Goal: Information Seeking & Learning: Learn about a topic

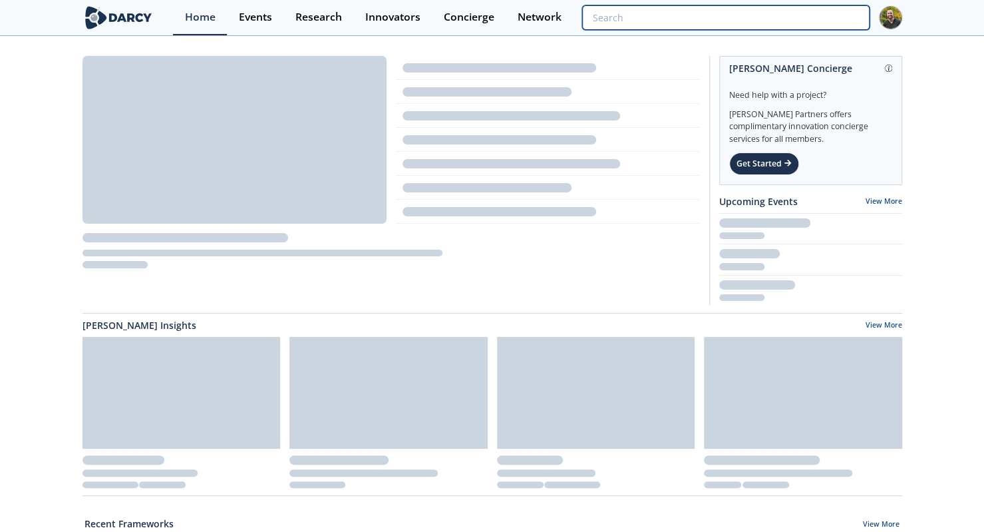
click at [798, 14] on input "search" at bounding box center [725, 17] width 287 height 25
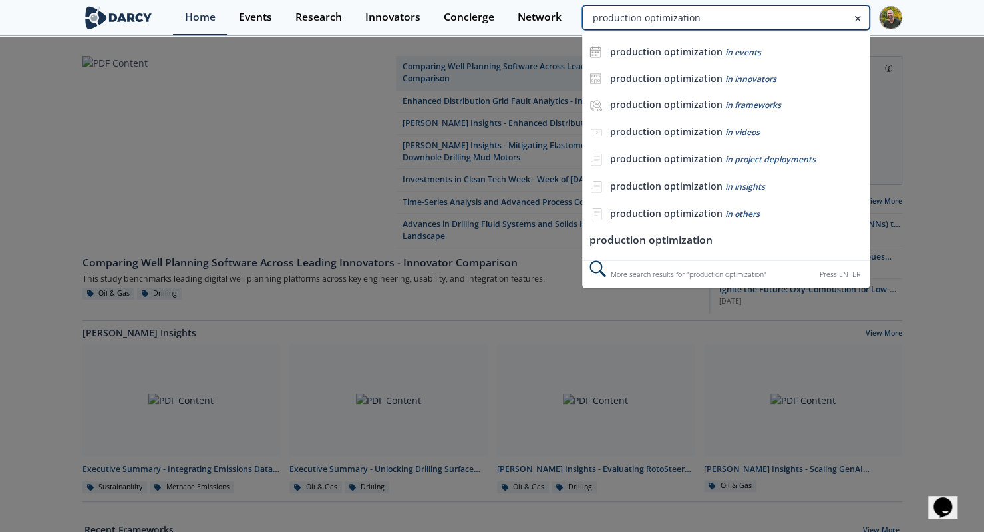
type input "production optimization"
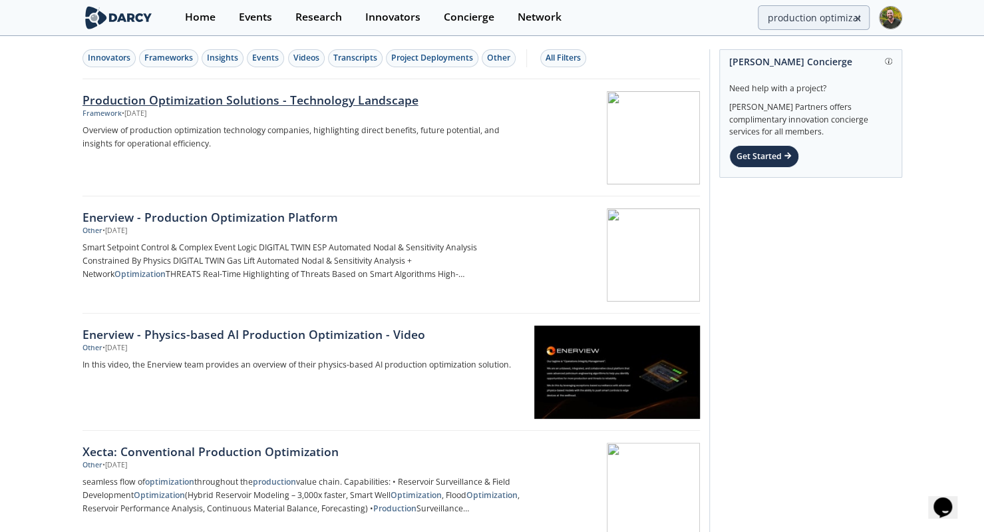
click at [227, 104] on div "Production Optimization Solutions - Technology Landscape" at bounding box center [303, 99] width 440 height 17
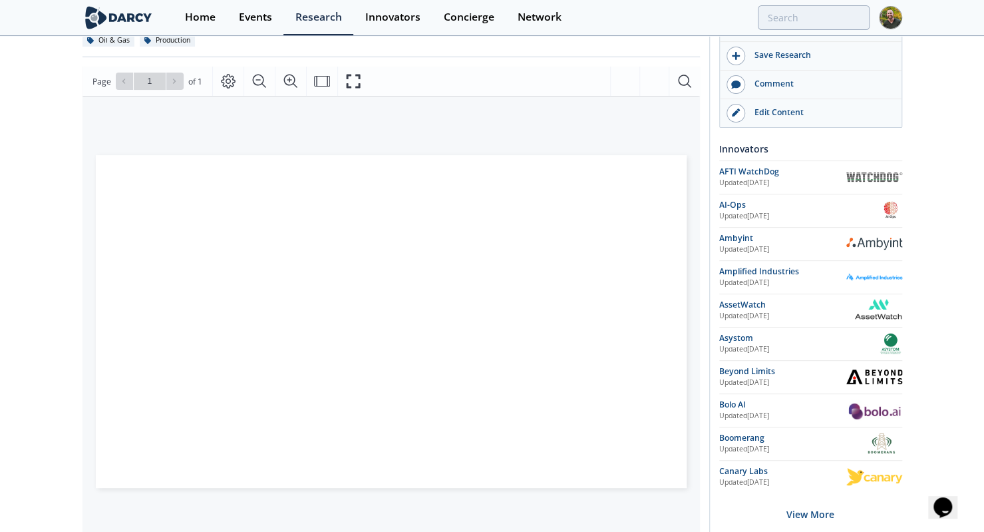
scroll to position [151, 0]
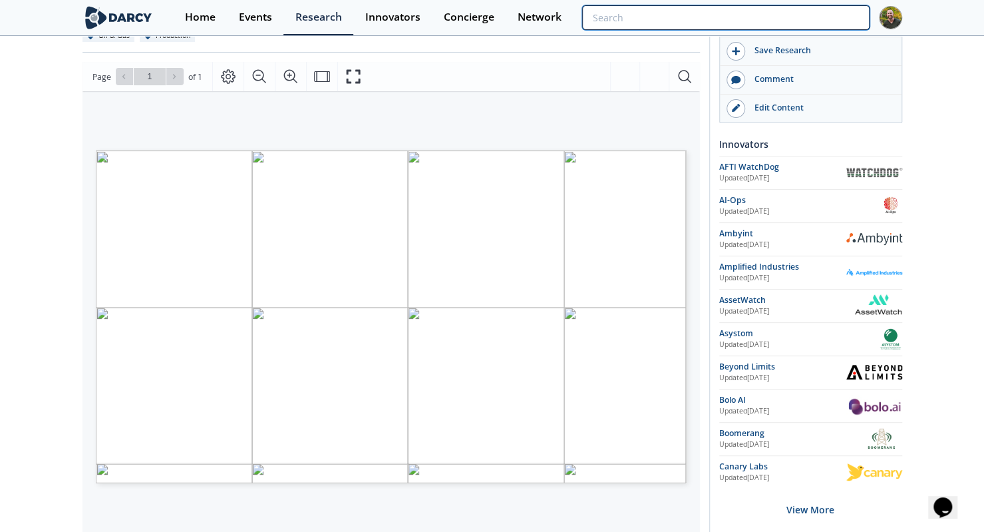
click at [794, 21] on input "search" at bounding box center [725, 17] width 287 height 25
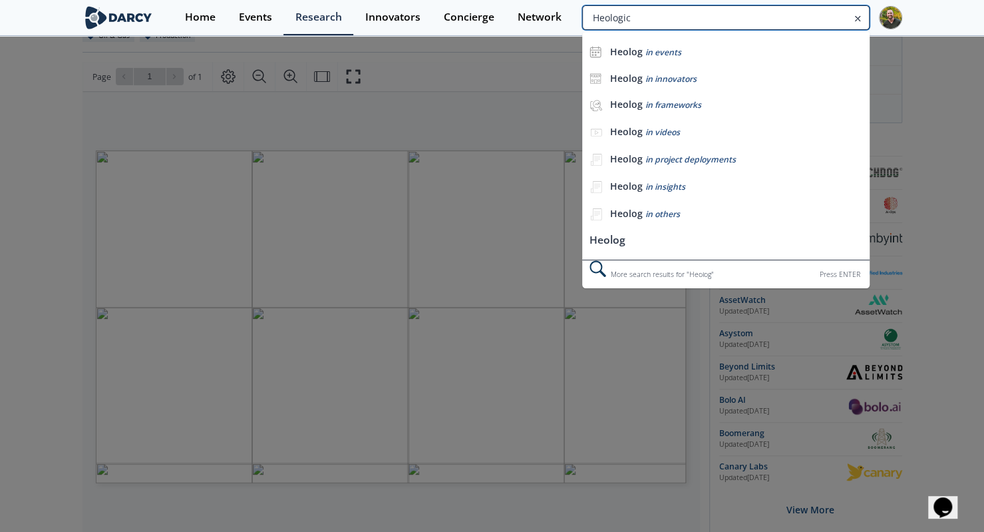
type input "Heologic"
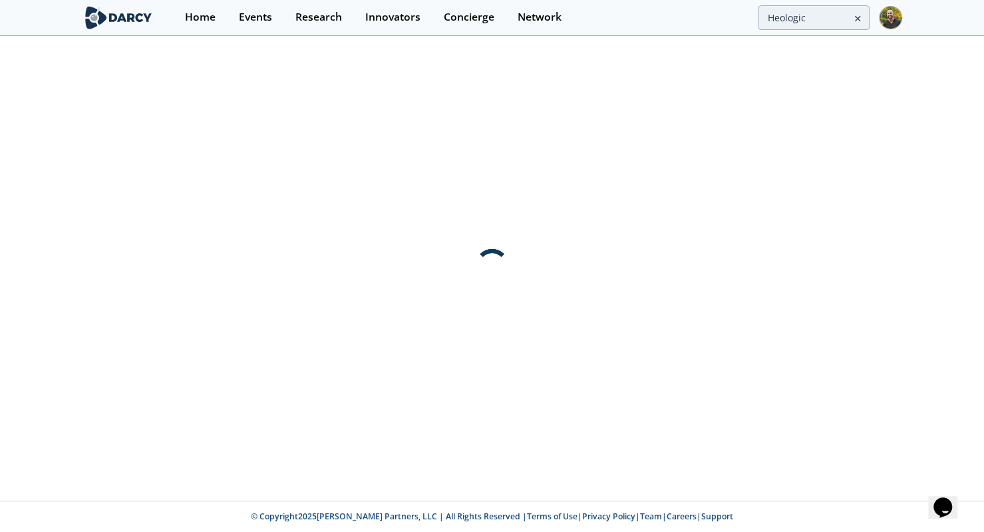
scroll to position [0, 0]
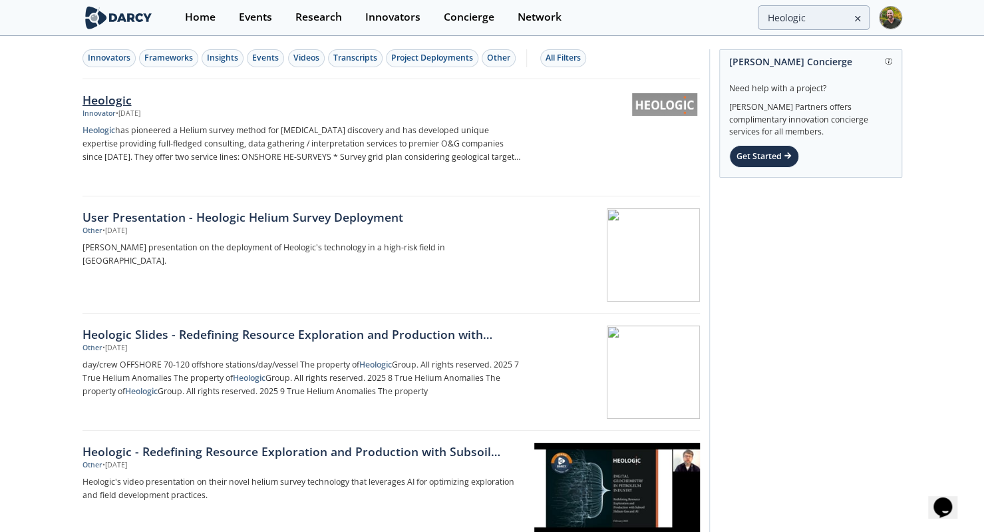
click at [150, 97] on div "Heologic" at bounding box center [303, 99] width 440 height 17
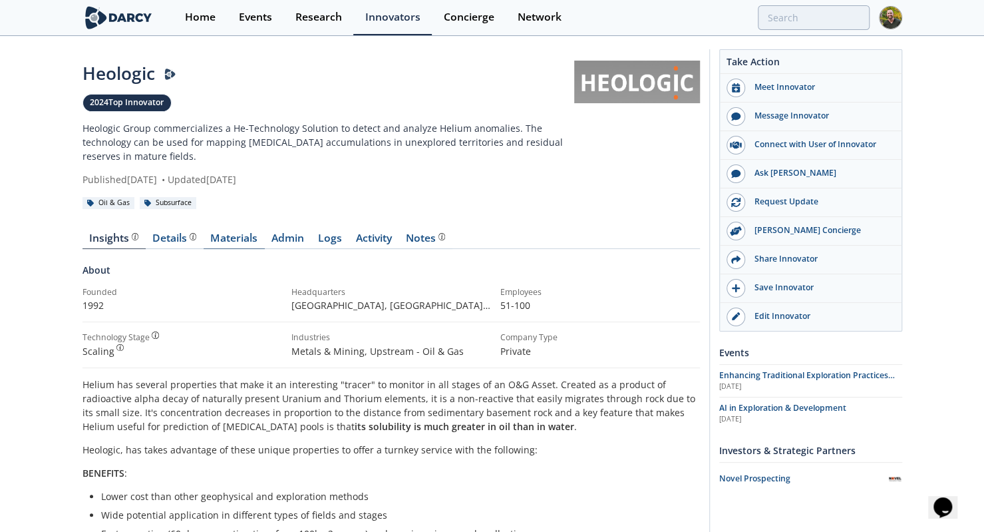
click at [222, 238] on link "Materials" at bounding box center [234, 241] width 61 height 16
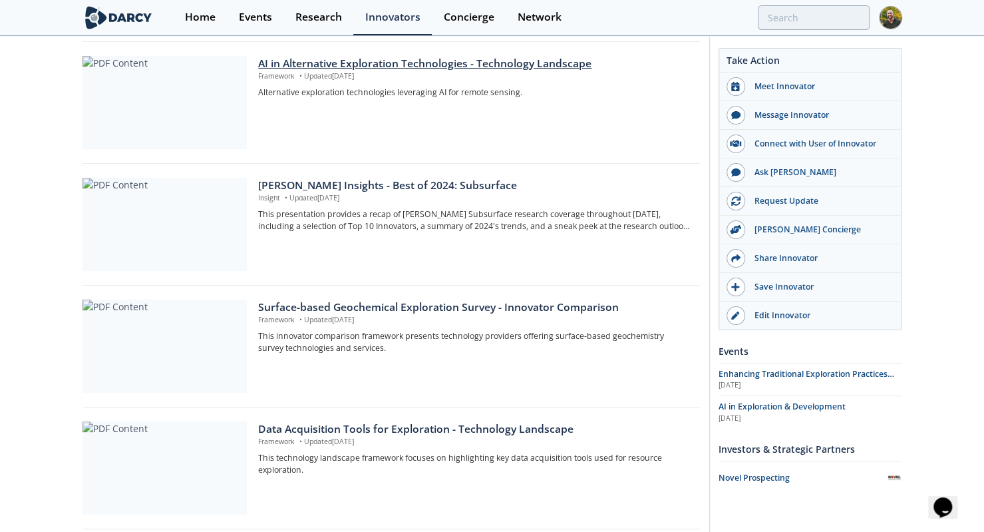
scroll to position [385, 0]
click at [350, 305] on div "Surface-based Geochemical Exploration Survey - Innovator Comparison" at bounding box center [474, 307] width 432 height 16
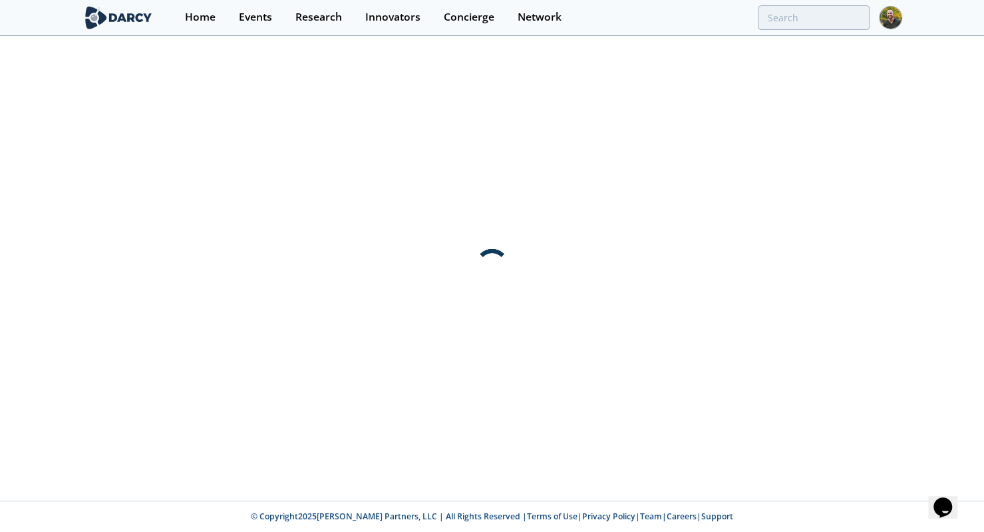
scroll to position [0, 0]
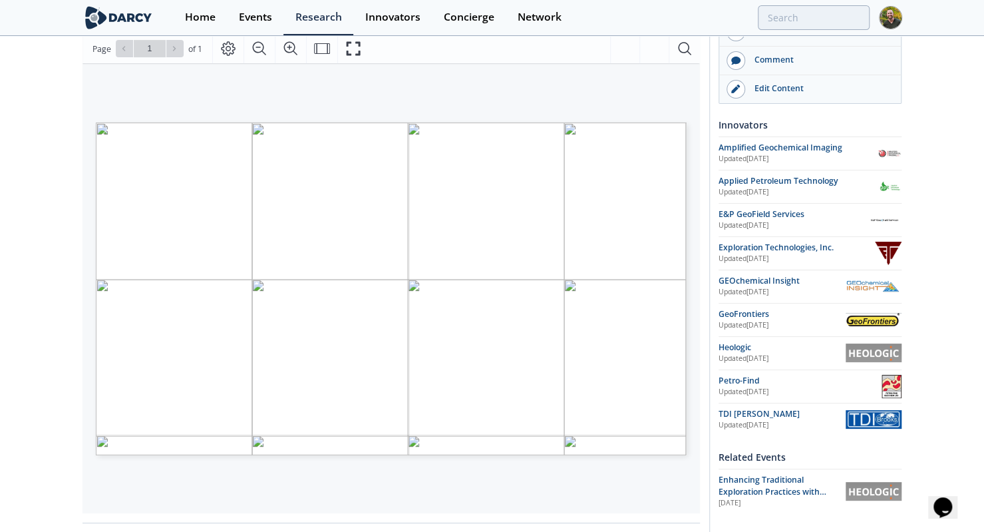
scroll to position [182, 0]
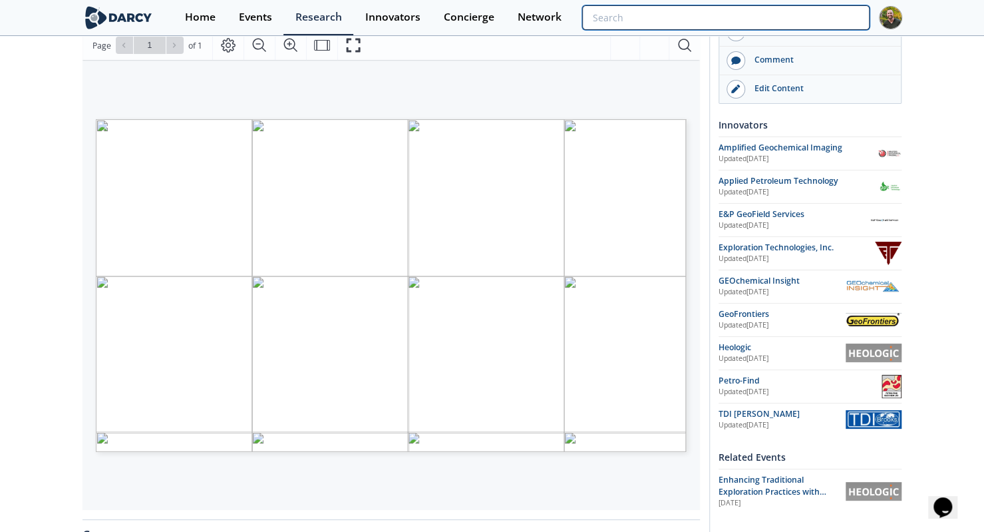
click at [785, 19] on input "search" at bounding box center [725, 17] width 287 height 25
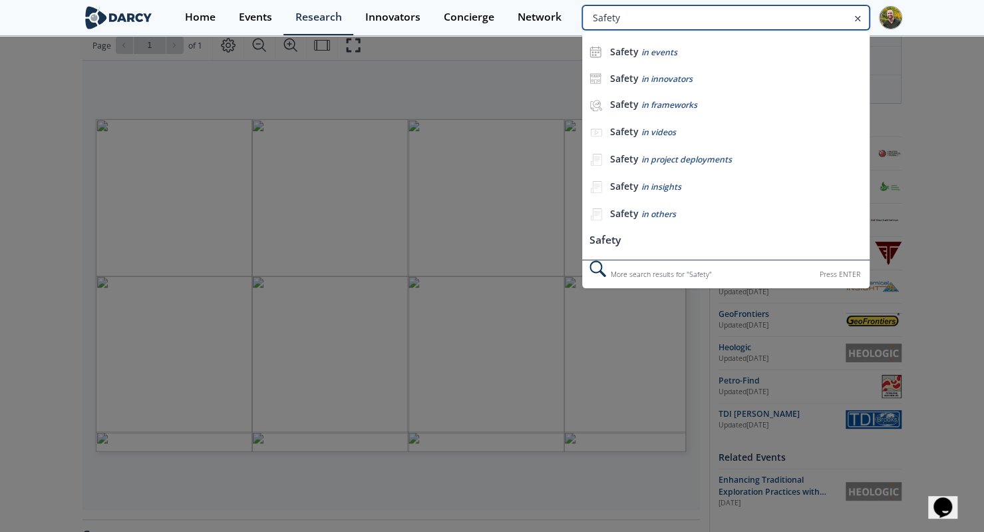
type input "Safety"
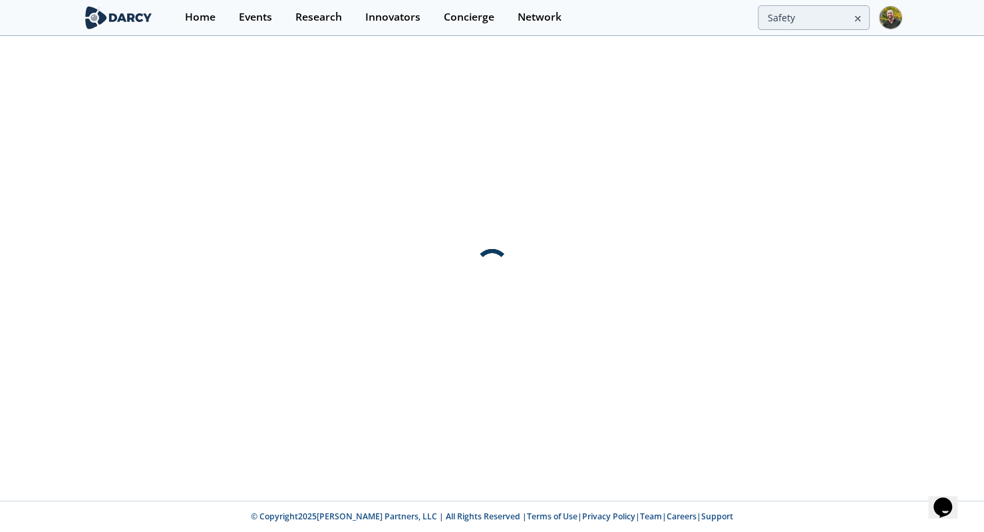
scroll to position [0, 0]
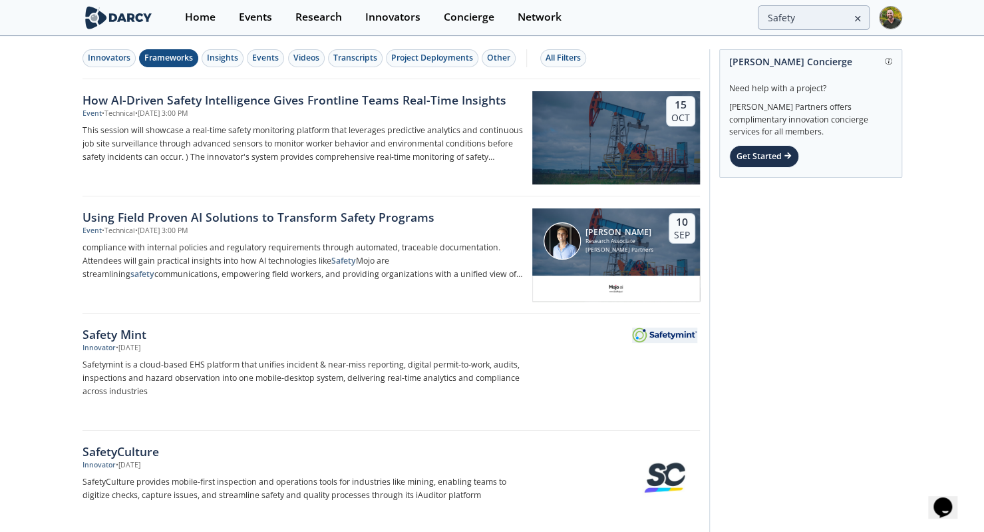
click at [166, 66] on button "Frameworks" at bounding box center [168, 58] width 59 height 18
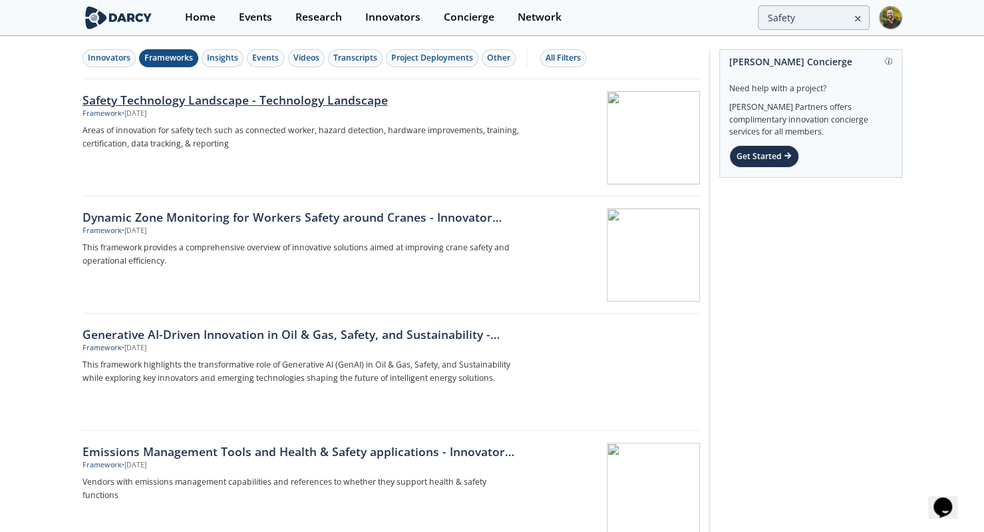
click at [174, 101] on div "Safety Technology Landscape - Technology Landscape" at bounding box center [303, 99] width 440 height 17
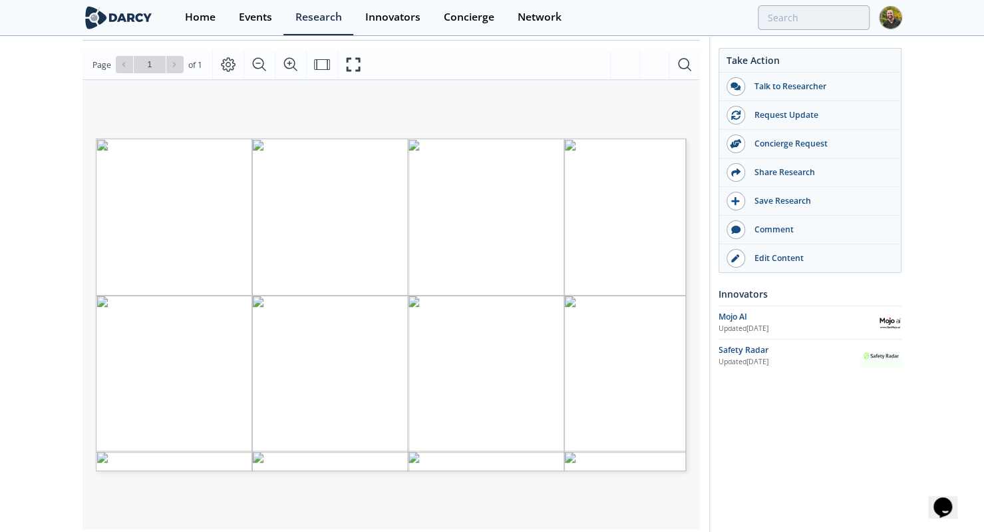
scroll to position [164, 0]
type input "Safety"
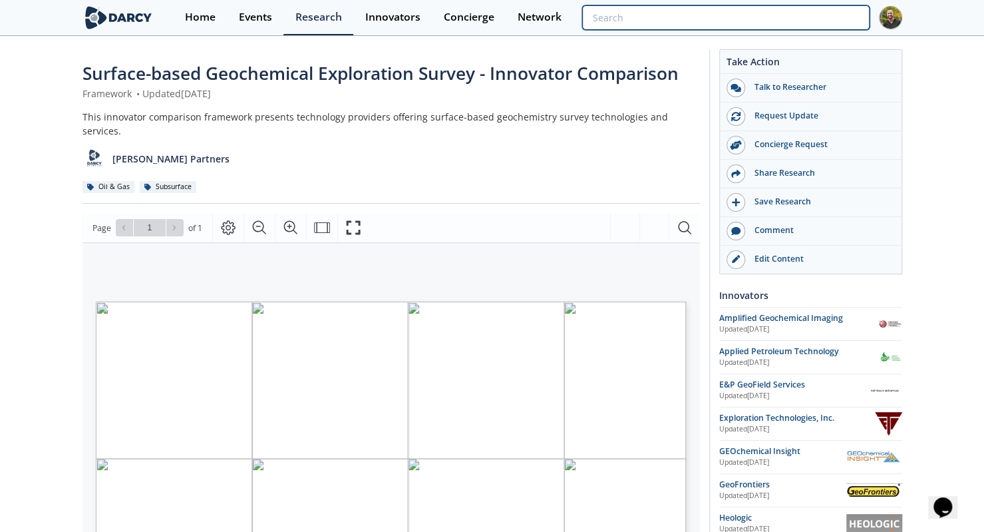
click at [819, 13] on input "search" at bounding box center [725, 17] width 287 height 25
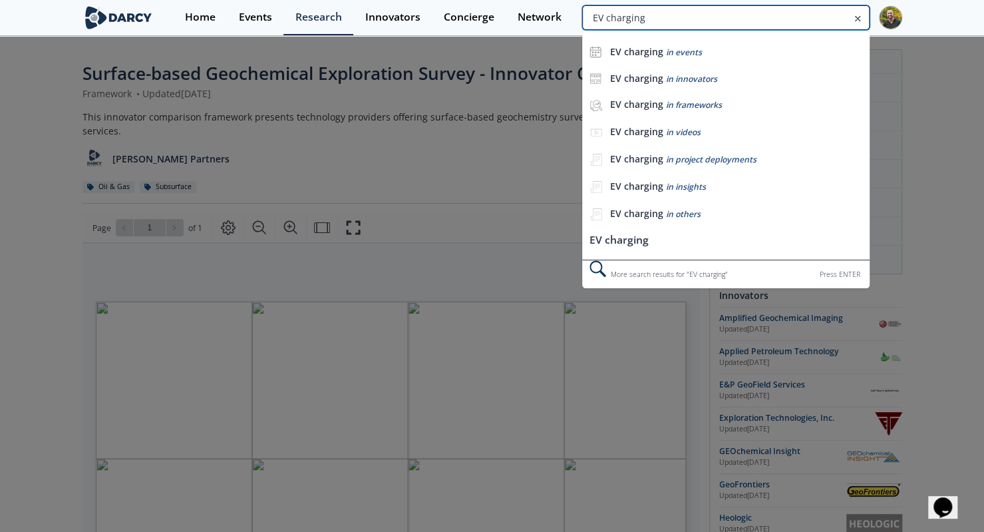
type input "EV charging"
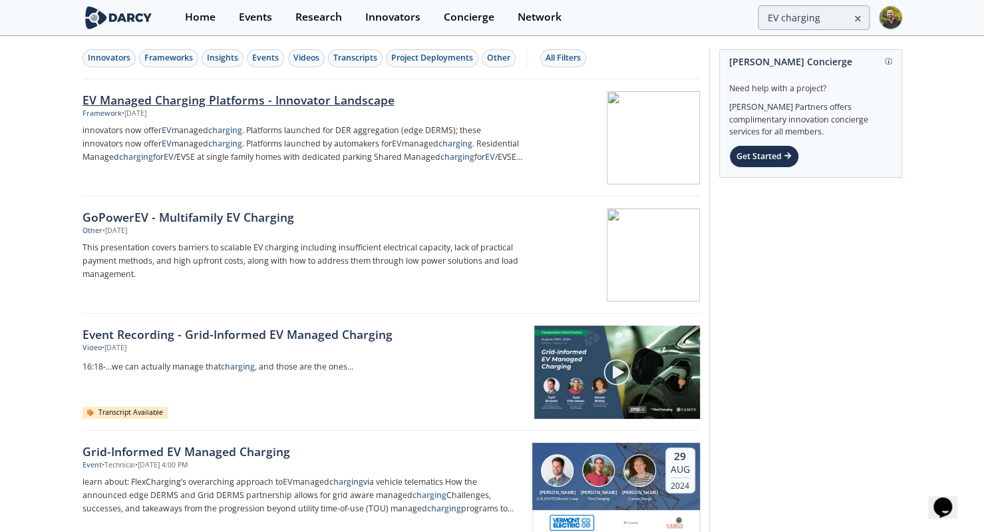
click at [269, 96] on div "EV Managed Charging Platforms - Innovator Landscape" at bounding box center [303, 99] width 440 height 17
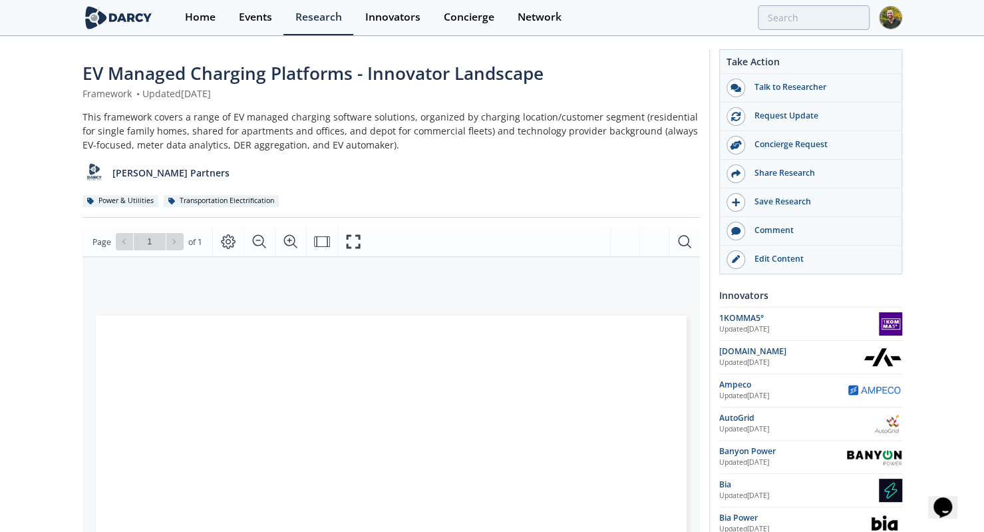
click at [61, 355] on div "EV Managed Charging Platforms - Innovator Landscape Framework • Updated [DATE] …" at bounding box center [492, 519] width 984 height 964
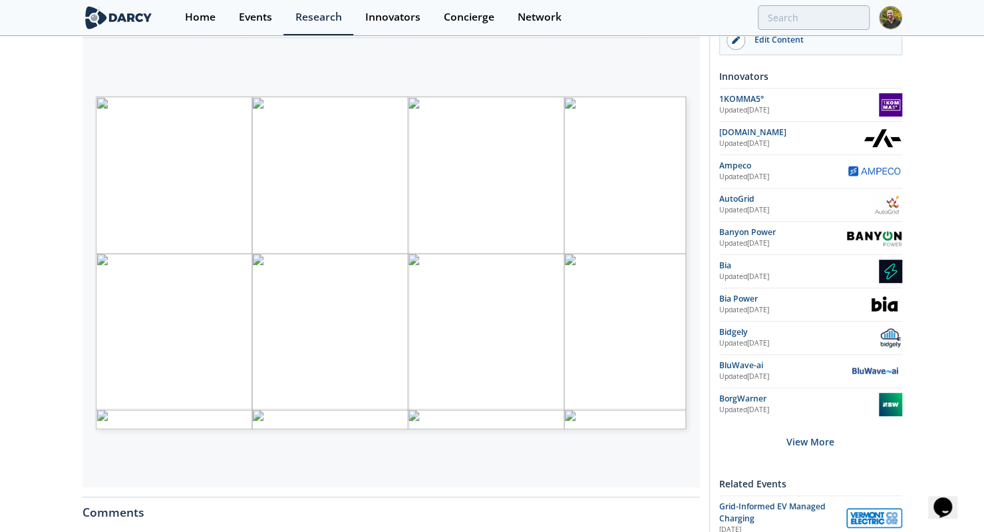
scroll to position [218, 0]
